Goal: Task Accomplishment & Management: Use online tool/utility

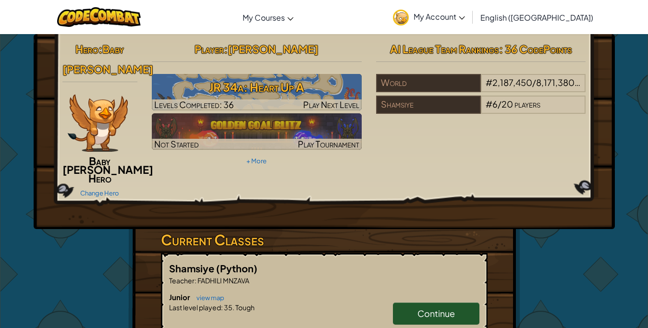
click at [431, 308] on span "Continue" at bounding box center [435, 313] width 37 height 11
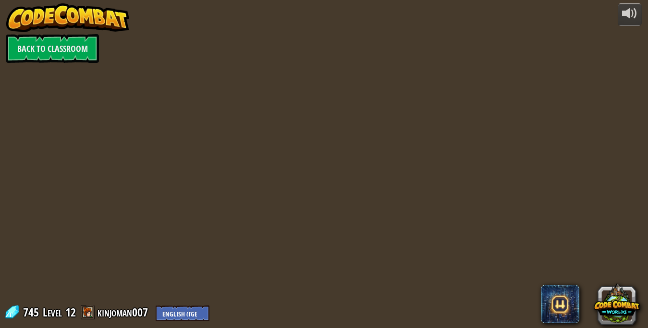
click at [432, 301] on div "powered by Back to Classroom 745 Level 12 kinjoman007 English ([GEOGRAPHIC_DATA…" at bounding box center [324, 164] width 648 height 328
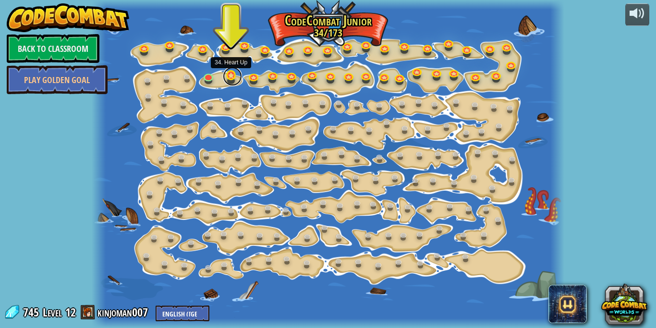
click at [228, 80] on link at bounding box center [232, 76] width 19 height 19
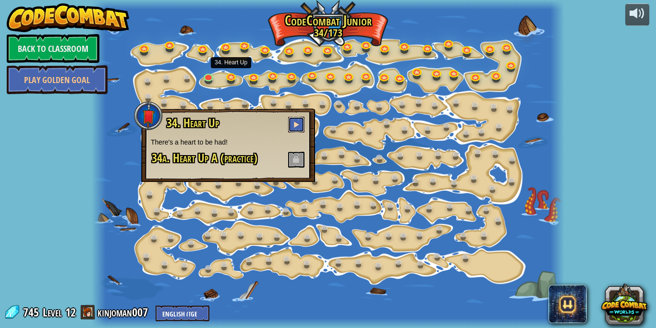
click at [297, 121] on button at bounding box center [296, 125] width 16 height 16
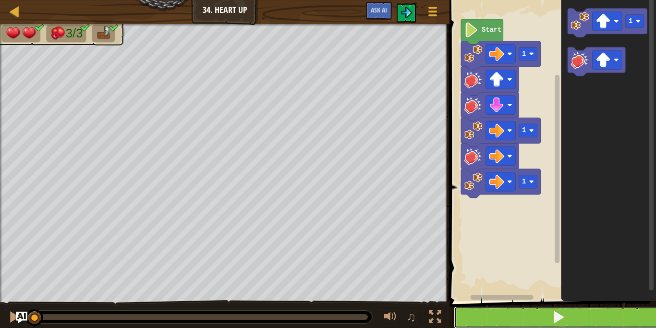
click at [511, 320] on button at bounding box center [558, 317] width 209 height 22
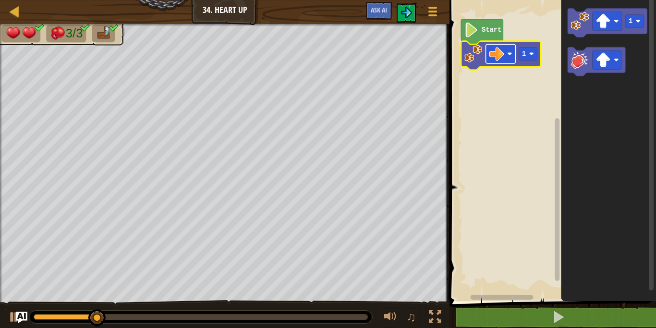
click at [559, 91] on div "1 Start 1" at bounding box center [551, 148] width 209 height 306
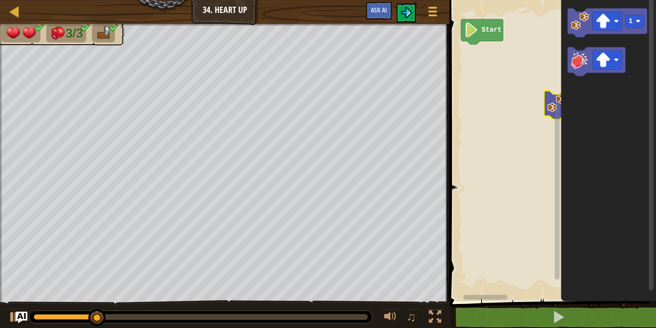
click at [579, 177] on div "Start 1 1" at bounding box center [551, 148] width 209 height 306
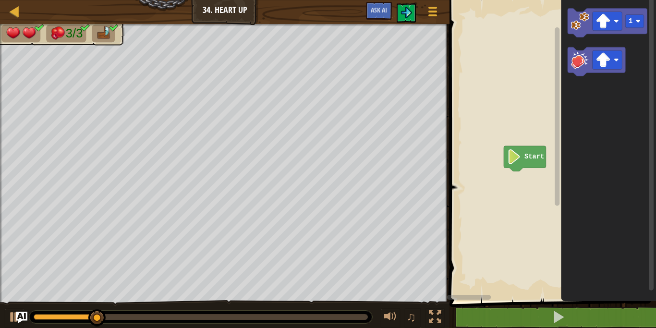
click at [579, 175] on div "Start 1 1" at bounding box center [551, 148] width 209 height 306
